Goal: Find specific page/section: Find specific page/section

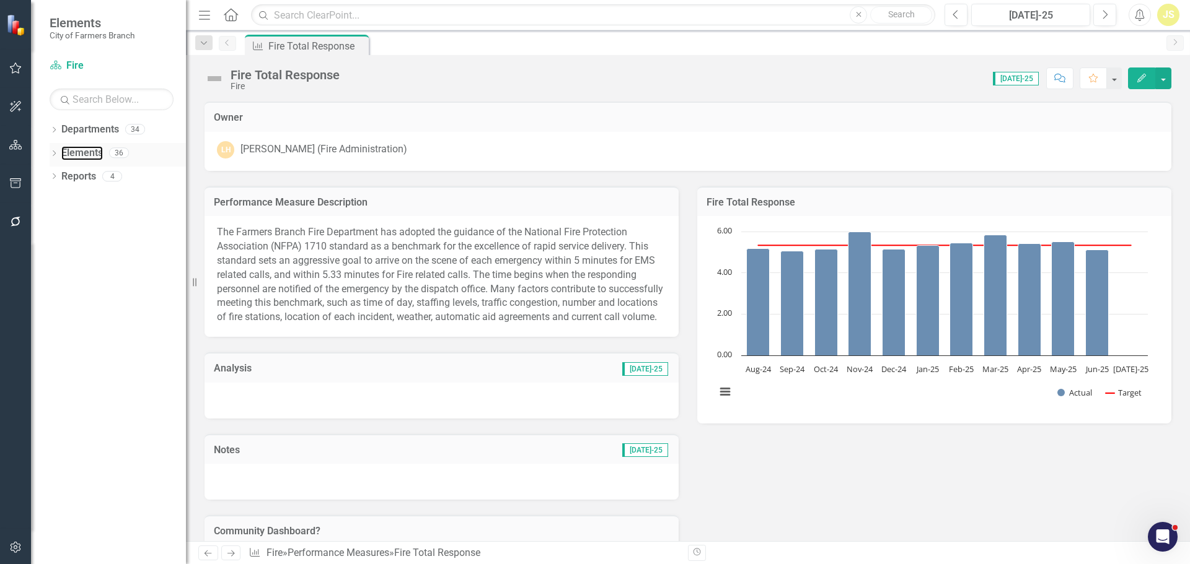
drag, startPoint x: 67, startPoint y: 156, endPoint x: 57, endPoint y: 152, distance: 10.8
click at [67, 156] on link "Elements" at bounding box center [82, 153] width 42 height 14
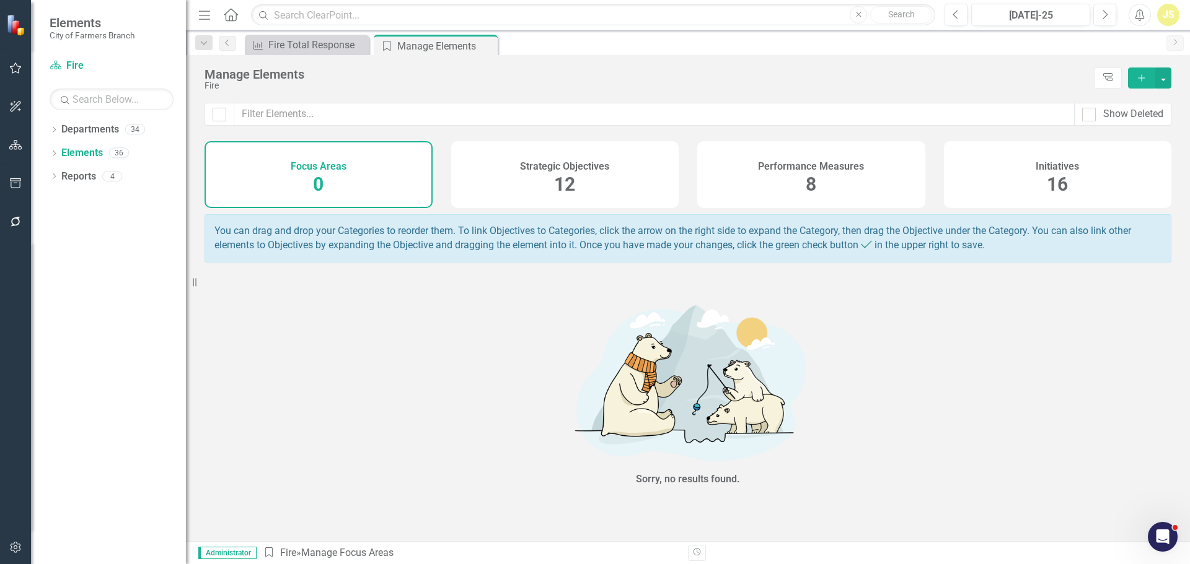
click at [742, 162] on div "Performance Measures 8" at bounding box center [811, 174] width 228 height 67
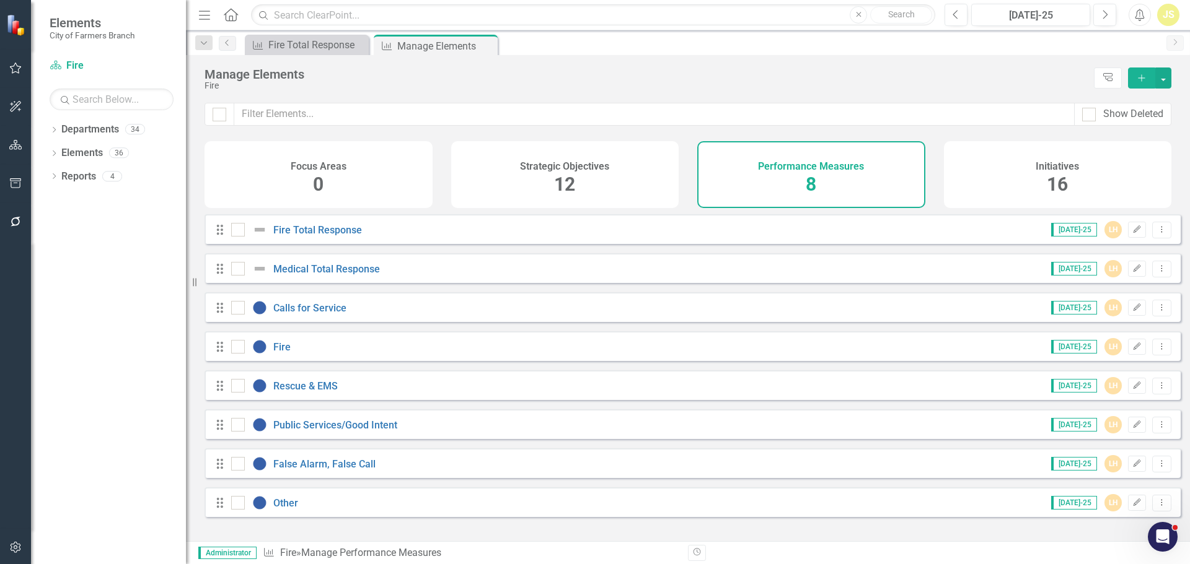
click at [327, 270] on div "Drag Medical Total Response [DATE]-25 LH Edit Dropdown Menu" at bounding box center [692, 268] width 976 height 30
click at [327, 273] on link "Medical Total Response" at bounding box center [326, 269] width 107 height 12
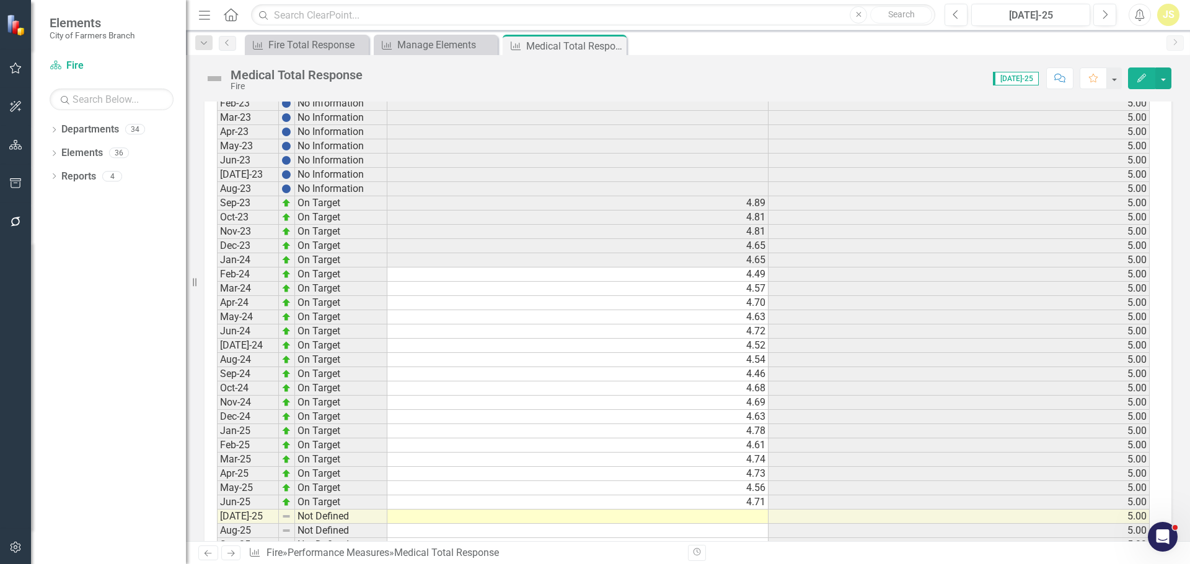
scroll to position [687, 0]
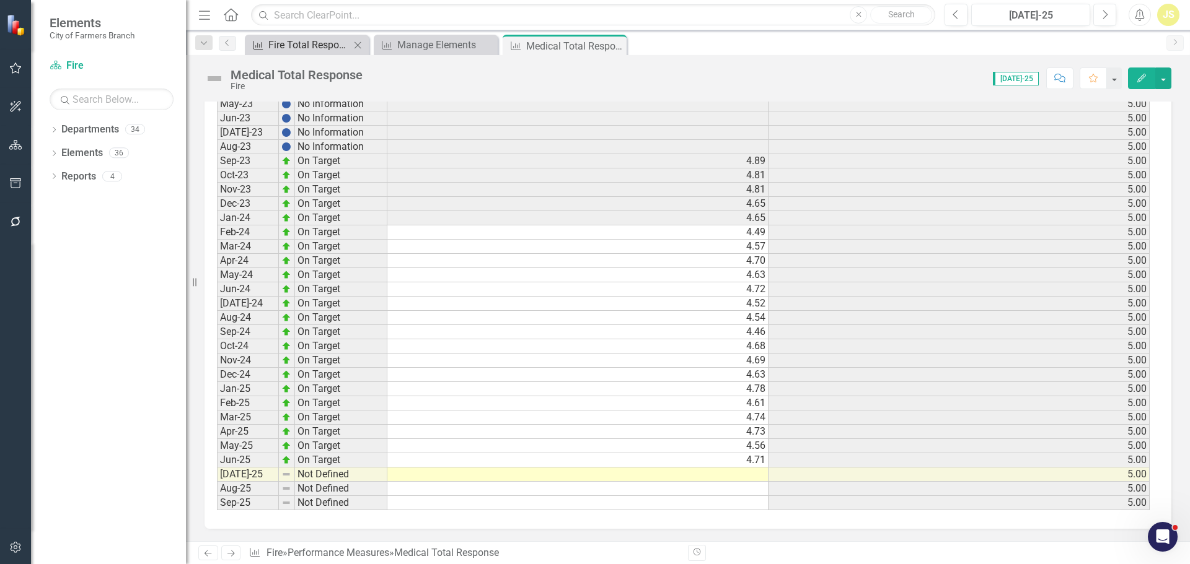
click at [305, 42] on div "Fire Total Response" at bounding box center [309, 44] width 82 height 15
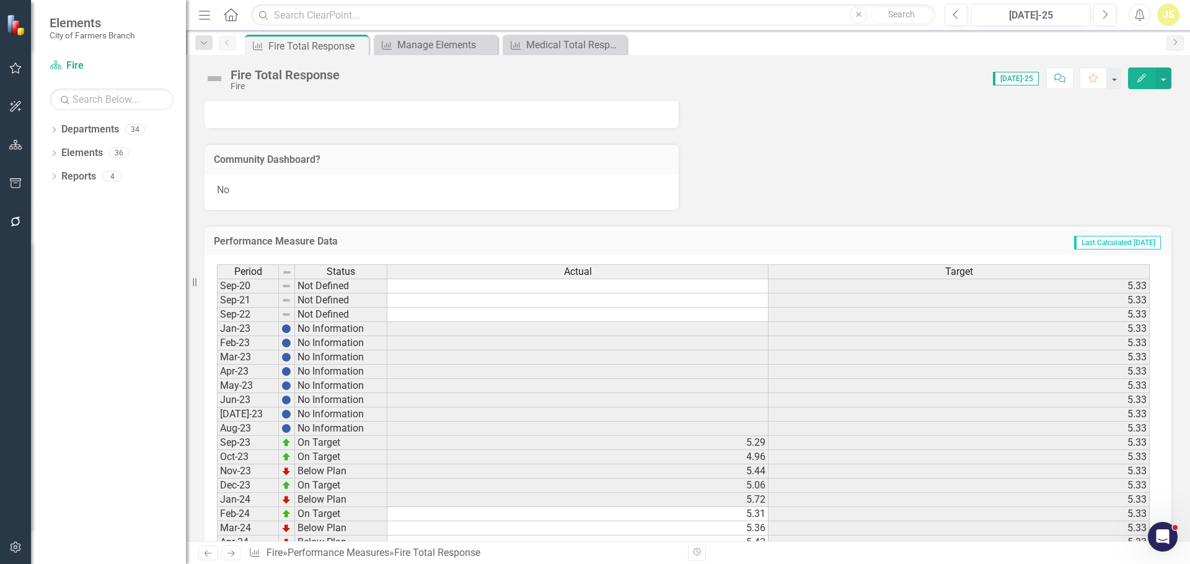
scroll to position [668, 0]
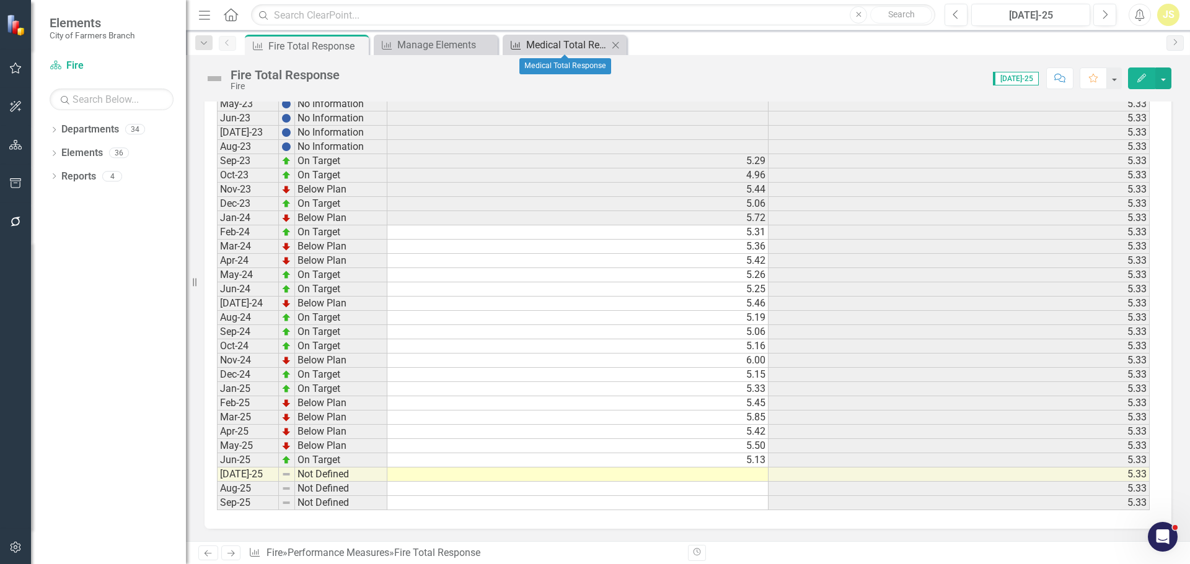
click at [586, 47] on div "Medical Total Response" at bounding box center [567, 44] width 82 height 15
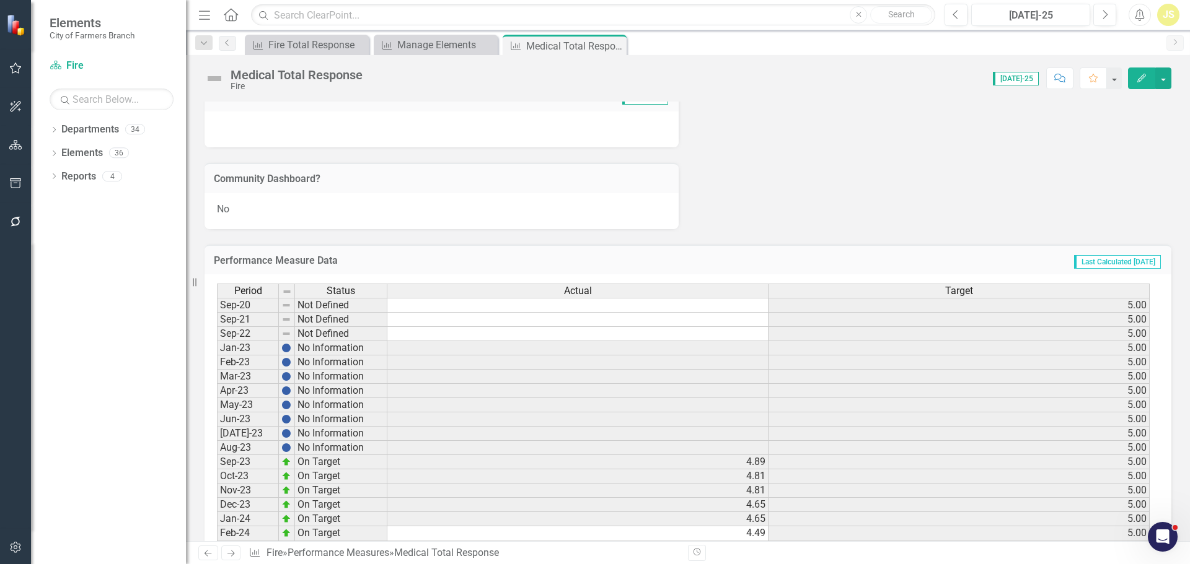
scroll to position [682, 0]
